Goal: Navigation & Orientation: Find specific page/section

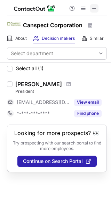
click at [96, 9] on span at bounding box center [95, 9] width 6 height 6
